Goal: Information Seeking & Learning: Learn about a topic

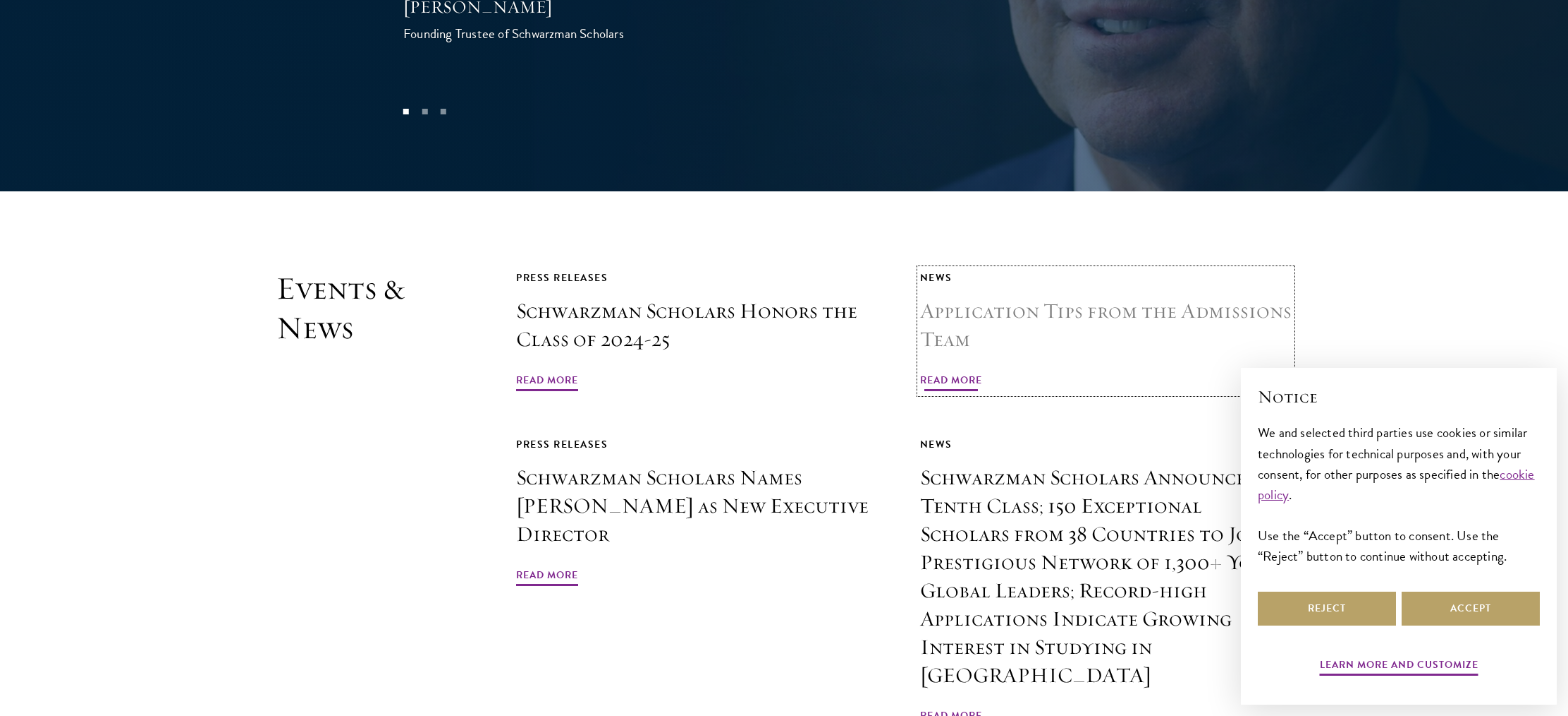
scroll to position [3293, 0]
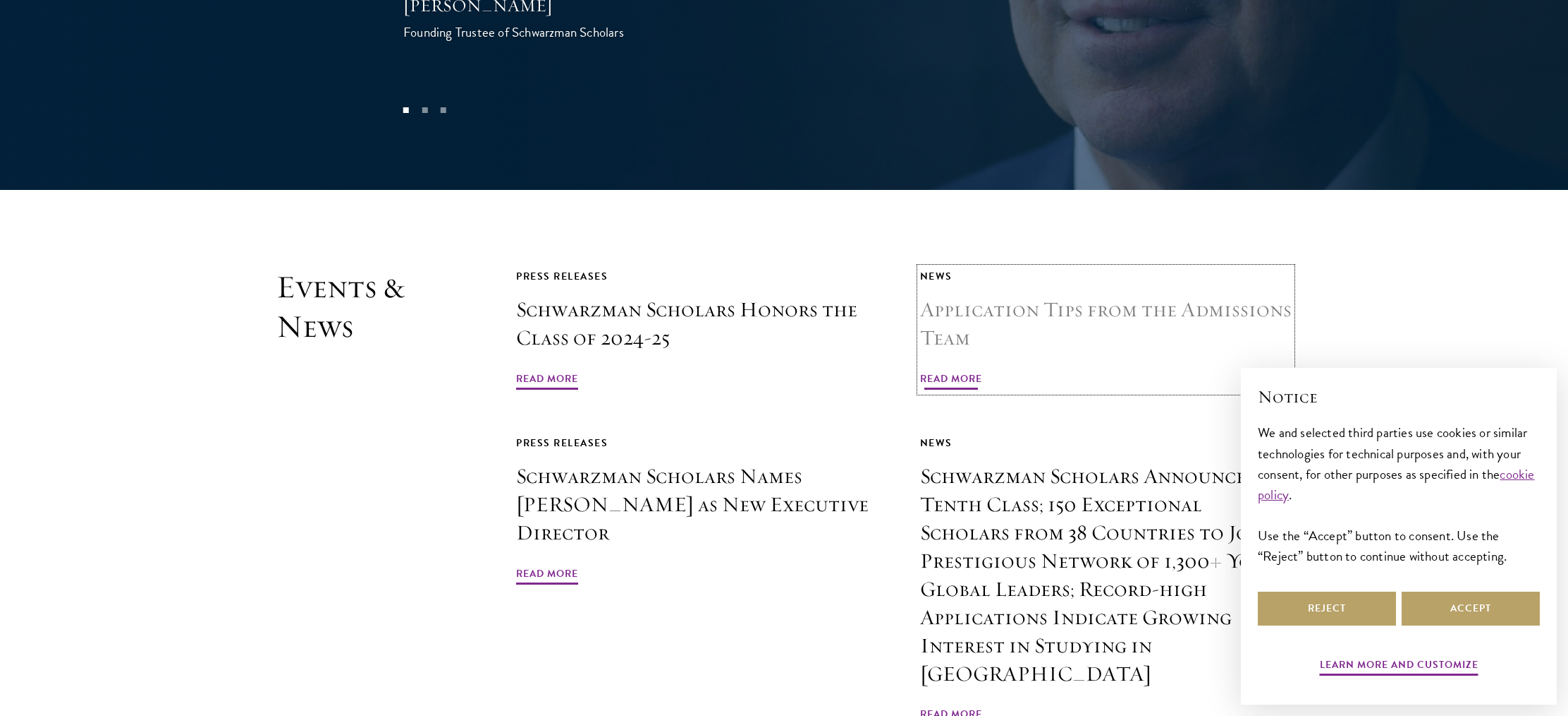
click at [963, 370] on span "Read More" at bounding box center [951, 380] width 62 height 21
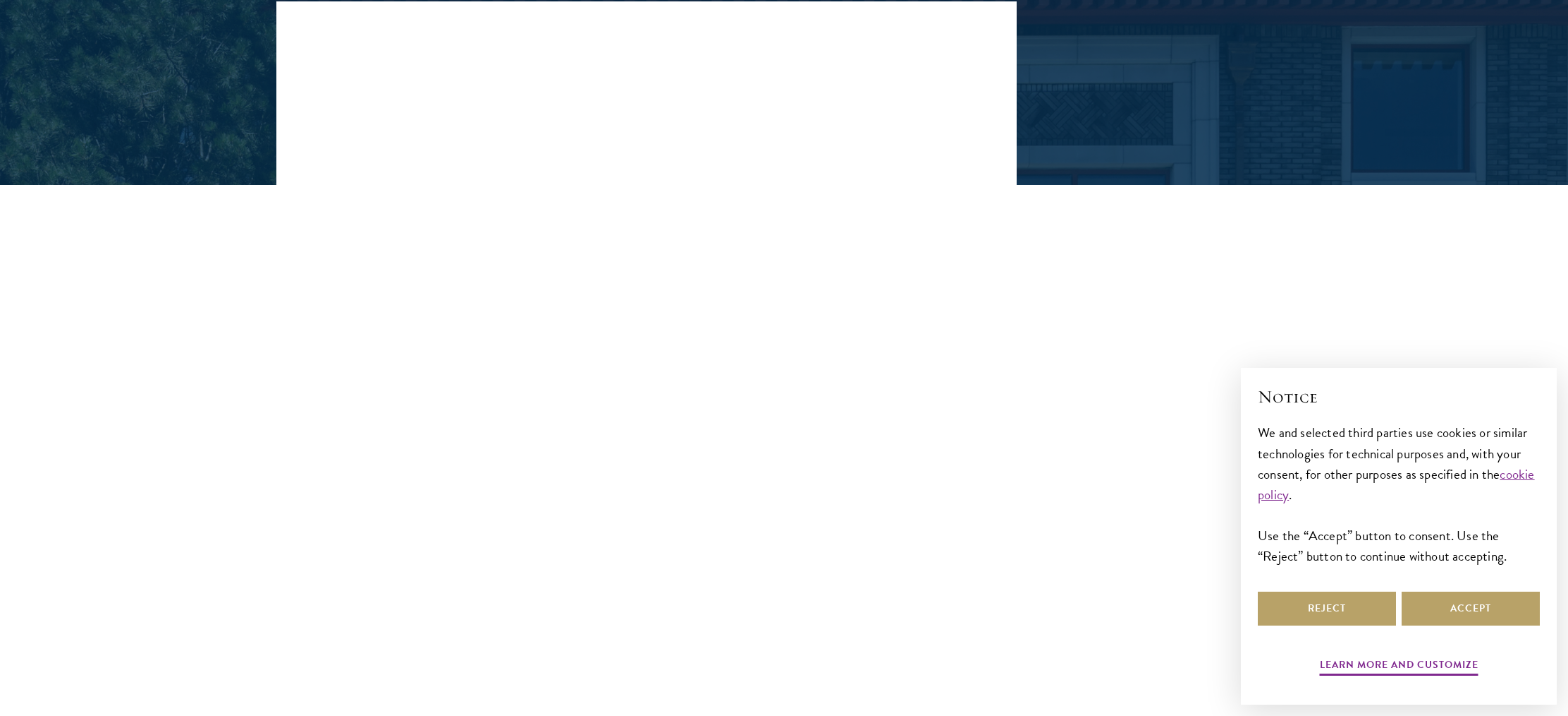
scroll to position [256, 0]
